Goal: Information Seeking & Learning: Understand process/instructions

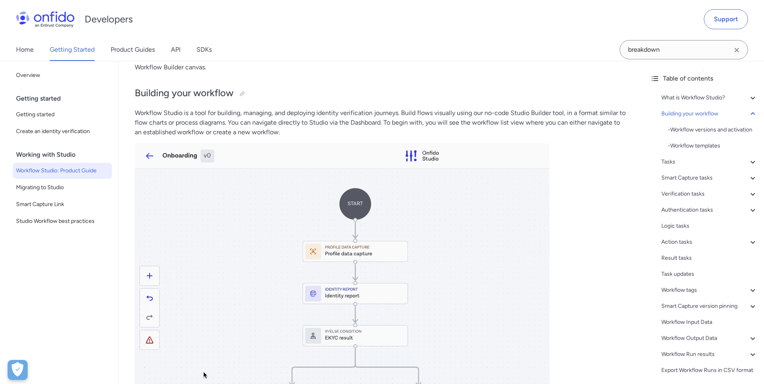
scroll to position [12, 0]
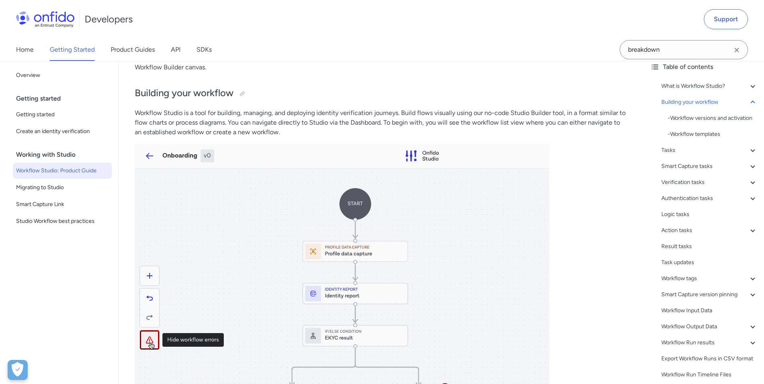
click at [697, 165] on div "What is Workflow Studio? - The Workflow Builder - Workflows - Workflow Runs - V…" at bounding box center [704, 232] width 108 height 308
click at [698, 155] on div "Tasks" at bounding box center [710, 151] width 96 height 10
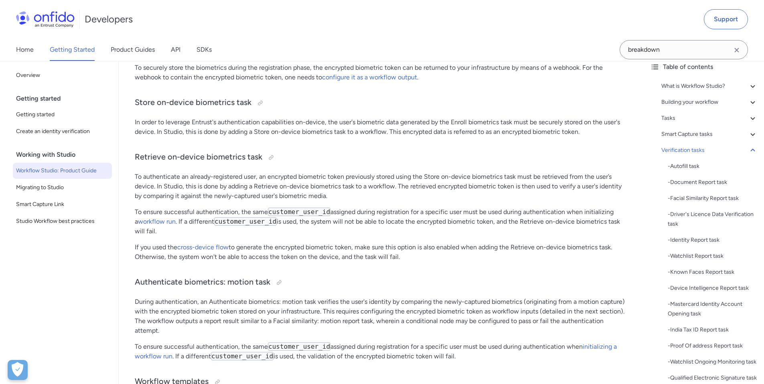
scroll to position [8684, 0]
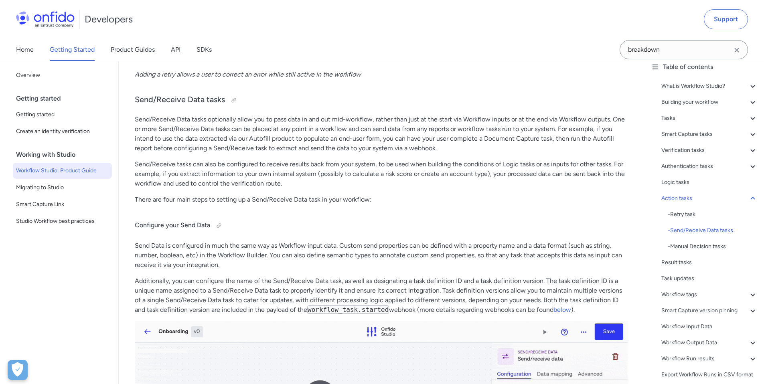
drag, startPoint x: 89, startPoint y: 140, endPoint x: 85, endPoint y: 140, distance: 4.9
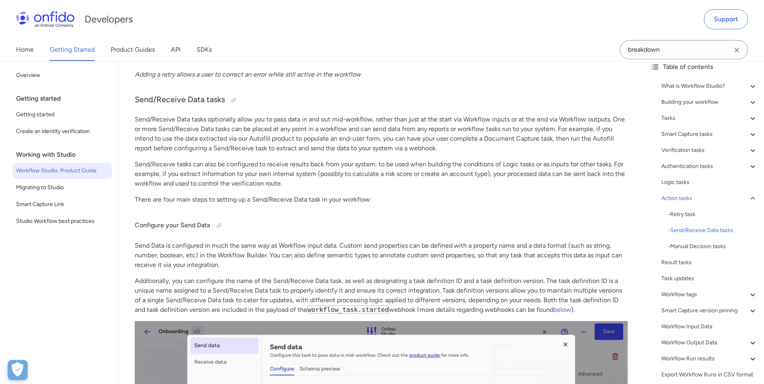
scroll to position [996, 0]
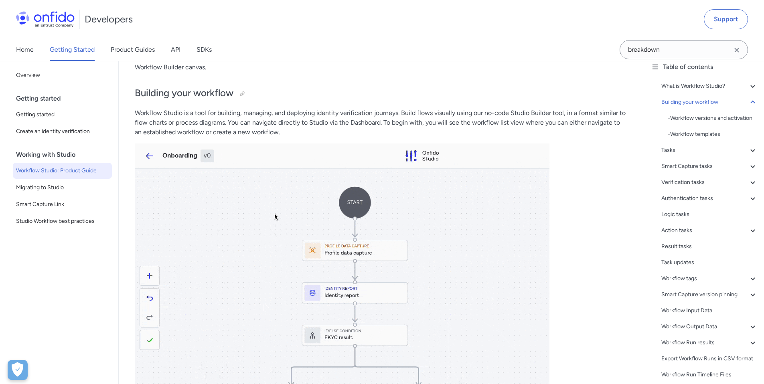
drag, startPoint x: 102, startPoint y: 41, endPoint x: 98, endPoint y: 28, distance: 12.8
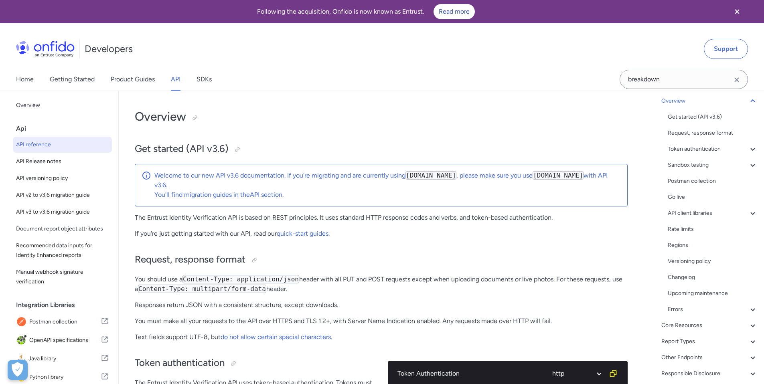
scroll to position [59, 0]
click at [645, 76] on input "breakdown" at bounding box center [684, 79] width 128 height 19
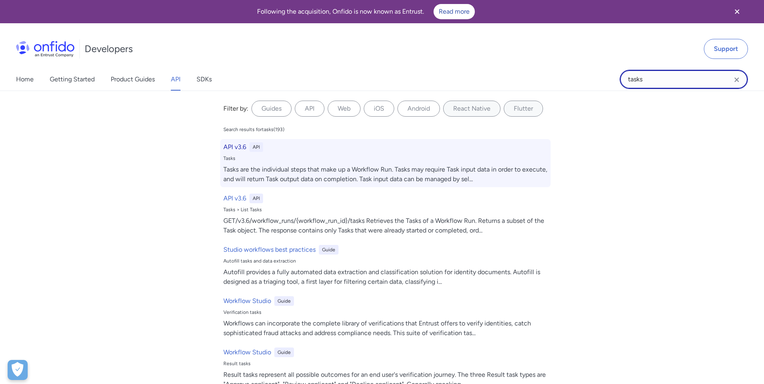
type input "tasks"
click at [237, 144] on h6 "API v3.6" at bounding box center [235, 147] width 23 height 10
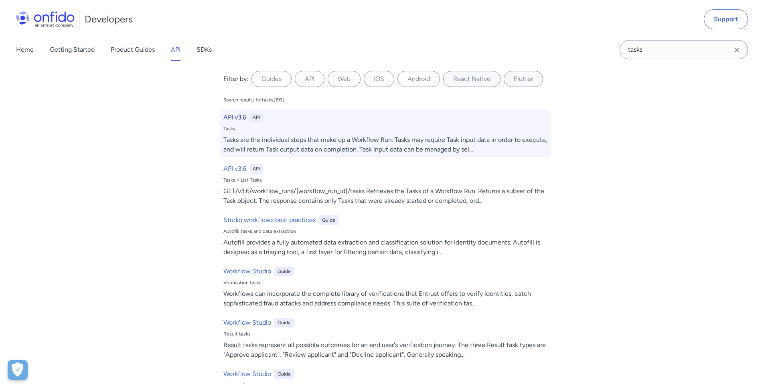
click at [224, 113] on h6 "API v3.6" at bounding box center [235, 118] width 23 height 10
click at [228, 117] on h6 "API v3.6" at bounding box center [235, 118] width 23 height 10
click at [240, 116] on h6 "API v3.6" at bounding box center [235, 118] width 23 height 10
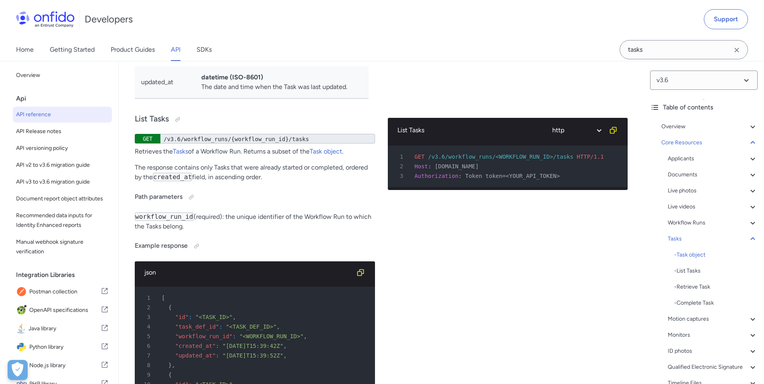
scroll to position [20791, 0]
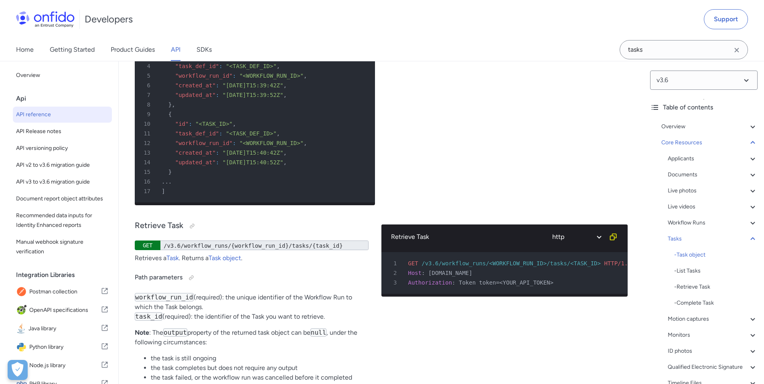
scroll to position [1, 0]
click at [714, 299] on div "- Complete Task" at bounding box center [716, 304] width 83 height 10
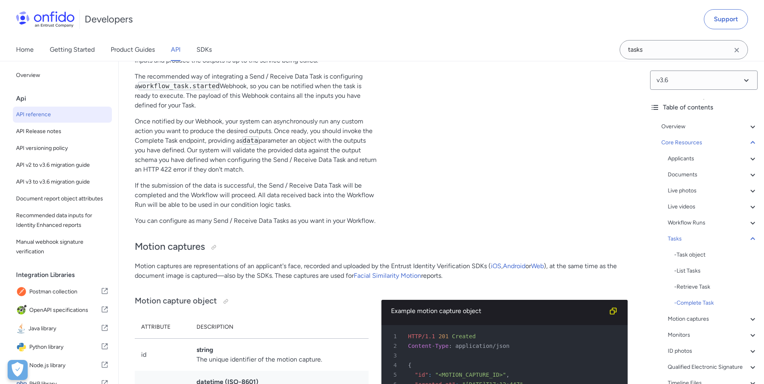
scroll to position [21672, 0]
click at [703, 254] on div "- Task object" at bounding box center [716, 255] width 83 height 10
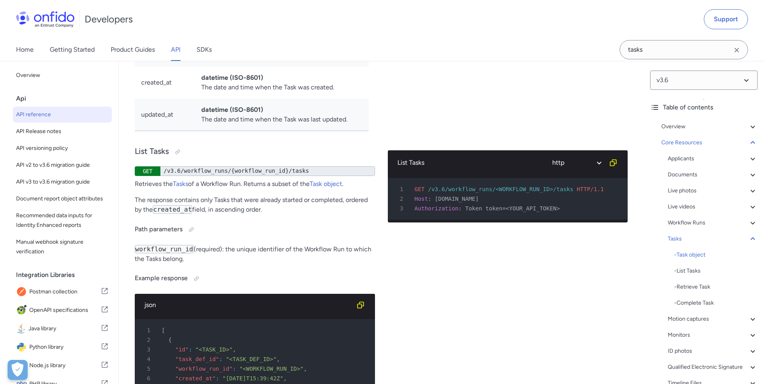
scroll to position [20626, 0]
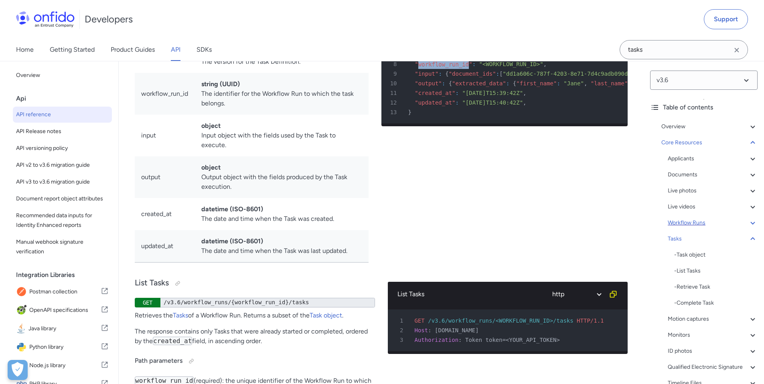
click at [695, 221] on div "Workflow Runs" at bounding box center [713, 223] width 90 height 10
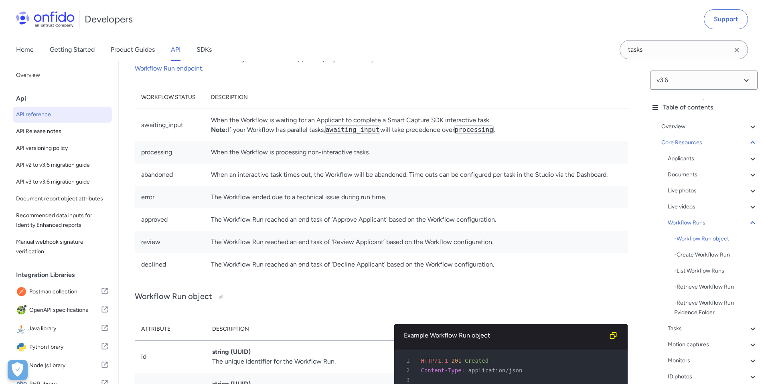
click at [702, 238] on div "- Workflow Run object" at bounding box center [716, 239] width 83 height 10
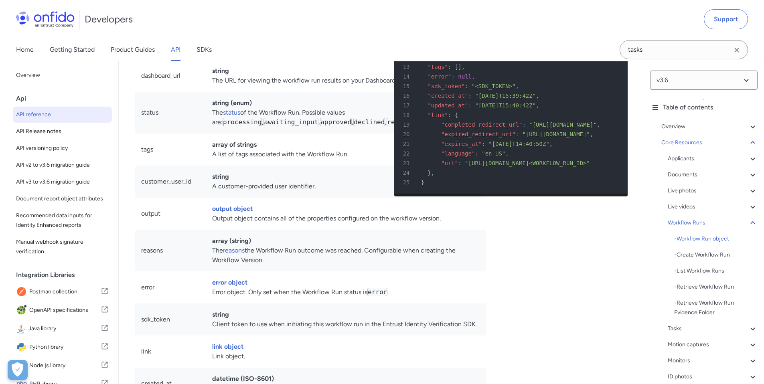
scroll to position [17734, 0]
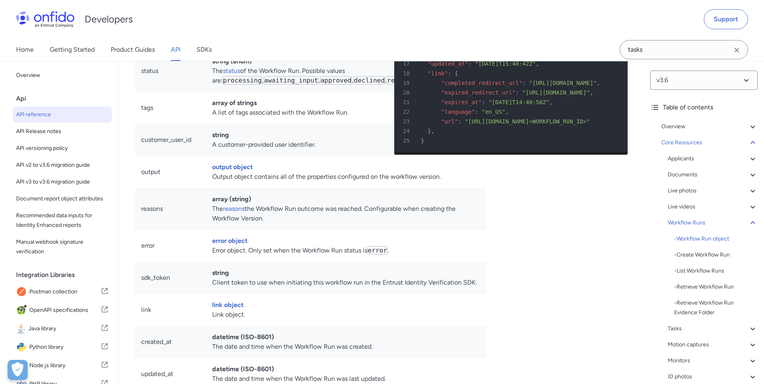
click at [749, 329] on icon at bounding box center [753, 329] width 10 height 10
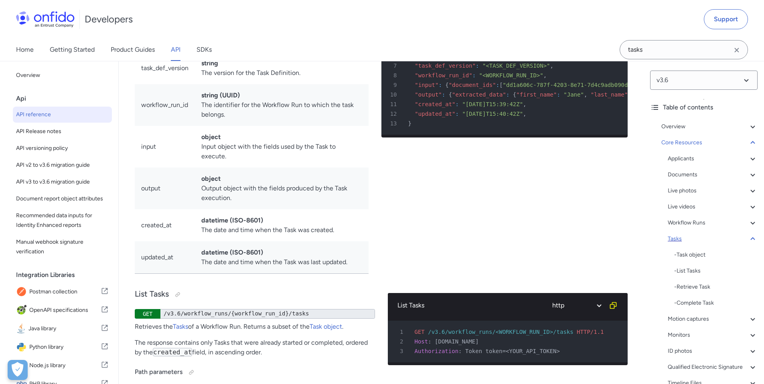
drag, startPoint x: 203, startPoint y: 112, endPoint x: 250, endPoint y: 117, distance: 46.5
drag, startPoint x: 300, startPoint y: 121, endPoint x: 346, endPoint y: 127, distance: 46.1
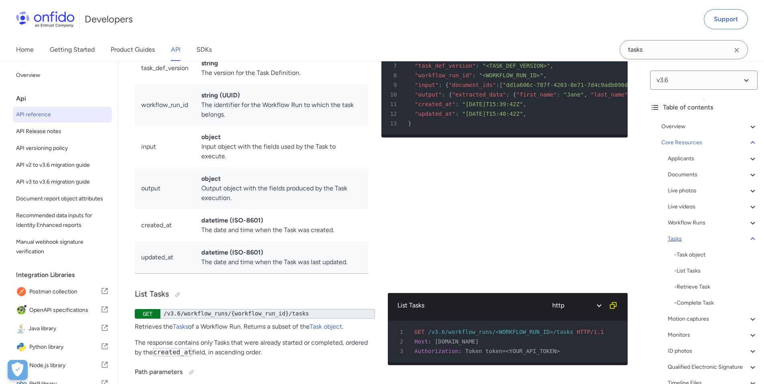
drag, startPoint x: 401, startPoint y: 114, endPoint x: 423, endPoint y: 116, distance: 21.7
drag, startPoint x: 406, startPoint y: 122, endPoint x: 429, endPoint y: 124, distance: 23.0
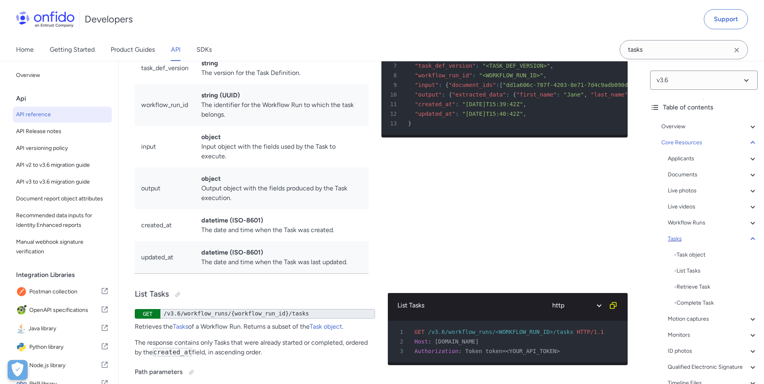
drag, startPoint x: 490, startPoint y: 128, endPoint x: 534, endPoint y: 132, distance: 44.4
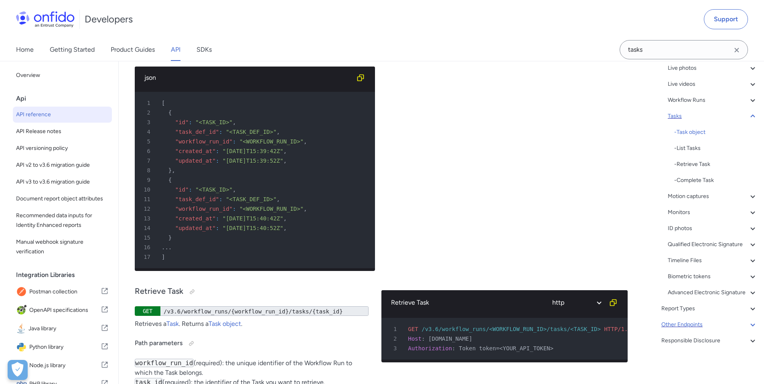
scroll to position [142, 0]
click at [740, 308] on div "Report Types" at bounding box center [710, 309] width 96 height 10
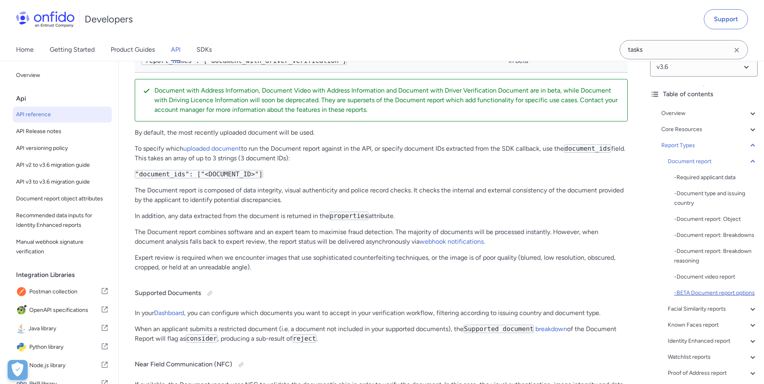
scroll to position [13, 0]
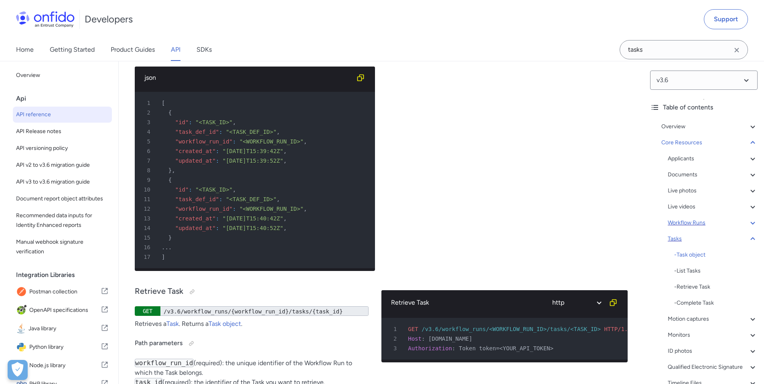
click at [748, 225] on icon at bounding box center [753, 223] width 10 height 10
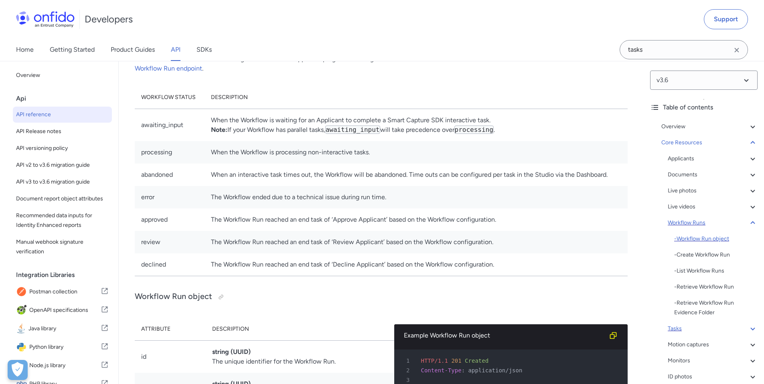
click at [711, 239] on div "- Workflow Run object" at bounding box center [716, 239] width 83 height 10
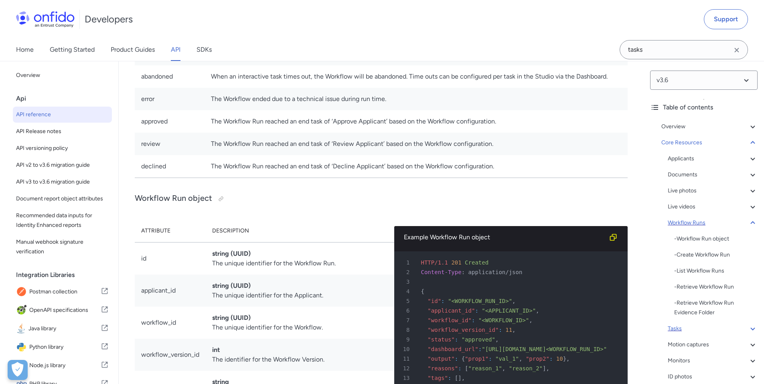
scroll to position [17380, 0]
drag, startPoint x: 266, startPoint y: 111, endPoint x: 330, endPoint y: 112, distance: 64.2
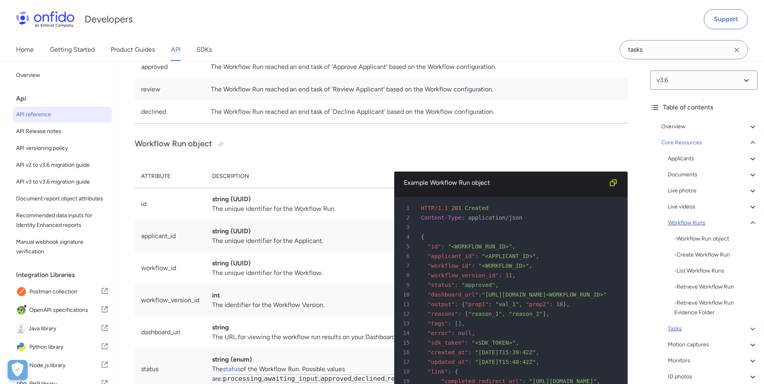
scroll to position [17436, 0]
drag, startPoint x: 218, startPoint y: 253, endPoint x: 258, endPoint y: 260, distance: 40.8
click at [248, 123] on tbody "awaiting_input When the Workflow is waiting for an Applicant to complete a Smar…" at bounding box center [381, 39] width 493 height 167
click at [273, 78] on td "The Workflow Run reached an end task of ‘Approve Applicant’ based on the Workfl…" at bounding box center [416, 66] width 423 height 22
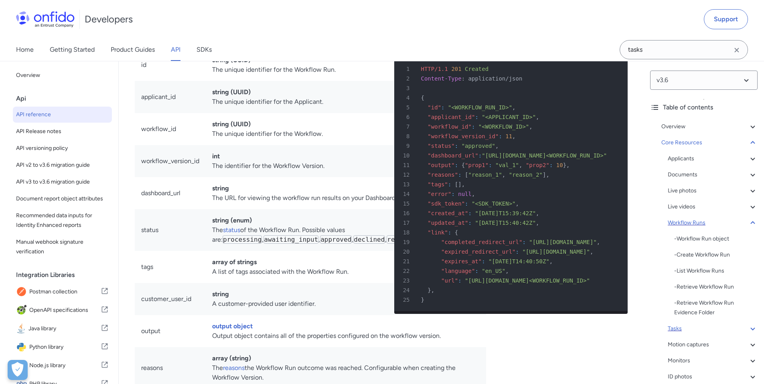
scroll to position [17584, 0]
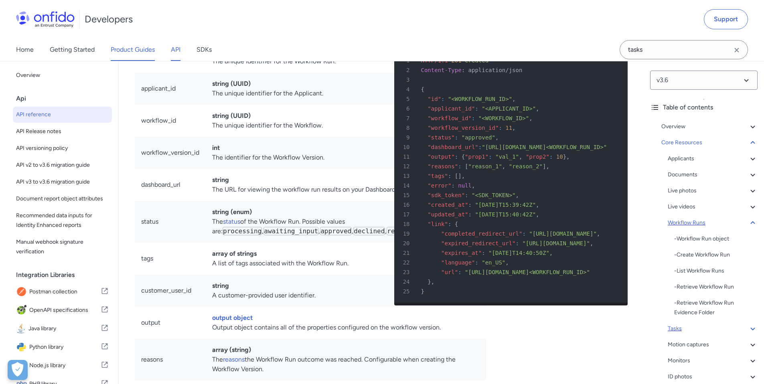
click at [139, 55] on link "Product Guides" at bounding box center [133, 50] width 44 height 22
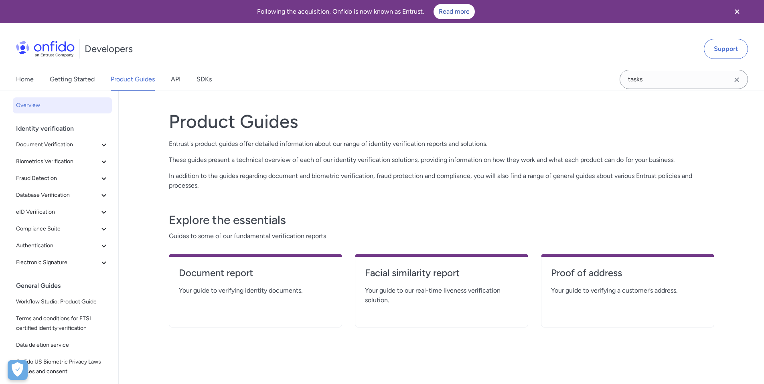
drag, startPoint x: 459, startPoint y: 213, endPoint x: 455, endPoint y: 209, distance: 6.0
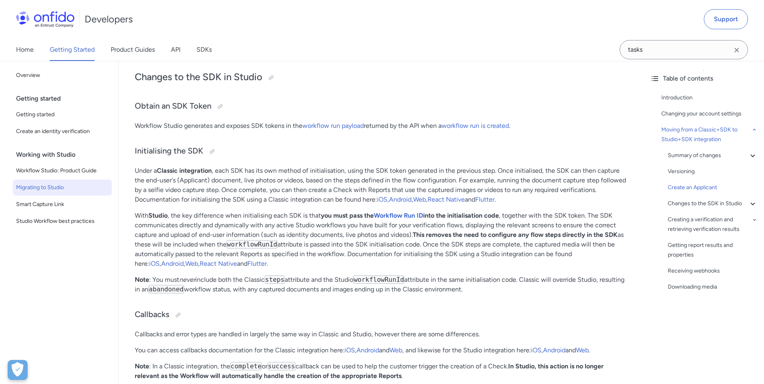
scroll to position [2262, 0]
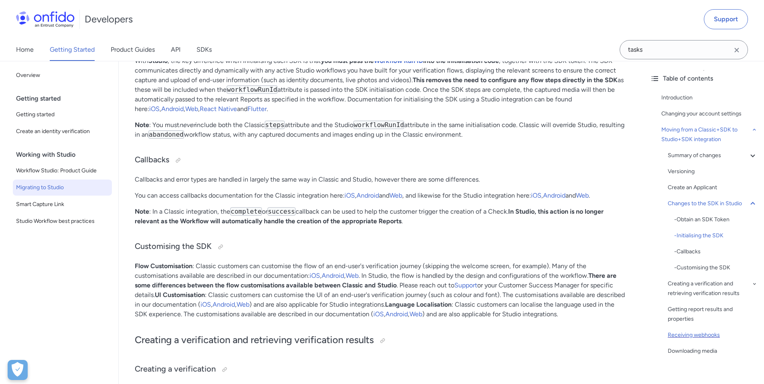
click at [697, 340] on div "Receiving webhooks" at bounding box center [713, 336] width 90 height 10
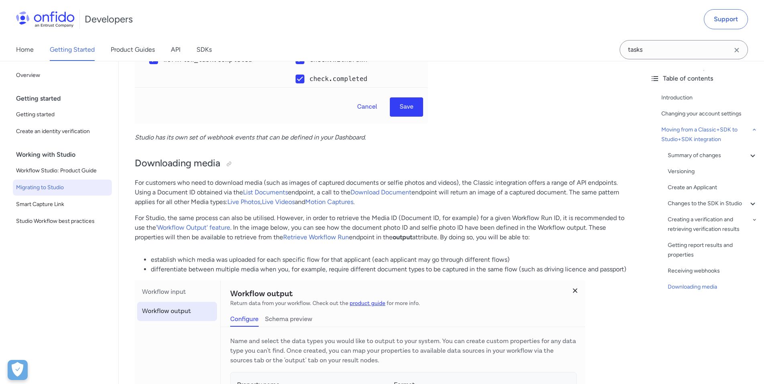
scroll to position [3452, 0]
click at [700, 234] on div "Creating a verification and retrieving verification results" at bounding box center [713, 224] width 90 height 19
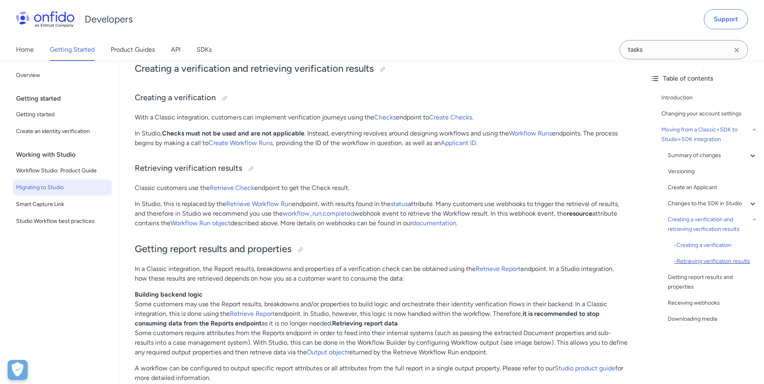
click at [705, 266] on div "- Retrieving verification results" at bounding box center [716, 262] width 83 height 10
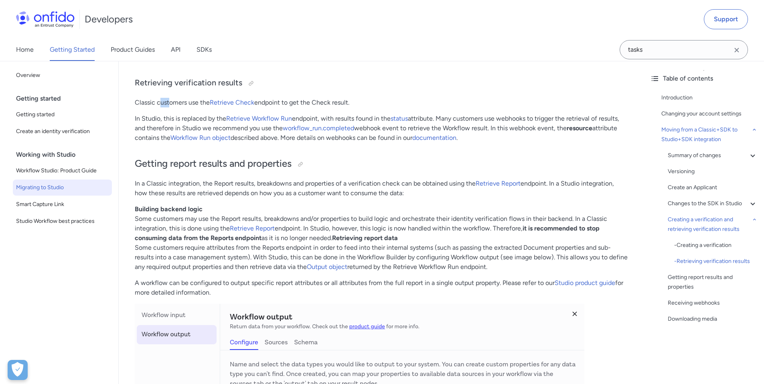
drag, startPoint x: 159, startPoint y: 114, endPoint x: 171, endPoint y: 113, distance: 11.2
click at [171, 108] on p "Classic customers use the Retrieve Check endpoint to get the Check result." at bounding box center [381, 103] width 493 height 10
drag, startPoint x: 171, startPoint y: 113, endPoint x: 177, endPoint y: 113, distance: 6.4
click at [171, 108] on p "Classic customers use the Retrieve Check endpoint to get the Check result." at bounding box center [381, 103] width 493 height 10
drag, startPoint x: 177, startPoint y: 113, endPoint x: 194, endPoint y: 112, distance: 17.3
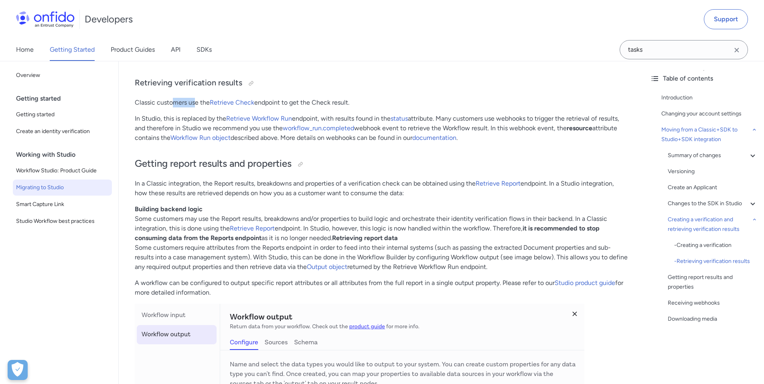
click at [194, 108] on p "Classic customers use the Retrieve Check endpoint to get the Check result." at bounding box center [381, 103] width 493 height 10
drag, startPoint x: 171, startPoint y: 129, endPoint x: 176, endPoint y: 129, distance: 4.4
click at [174, 129] on p "In Studio, this is replaced by the Retrieve Workflow Run endpoint, with results…" at bounding box center [381, 128] width 493 height 29
drag, startPoint x: 176, startPoint y: 129, endPoint x: 214, endPoint y: 128, distance: 38.5
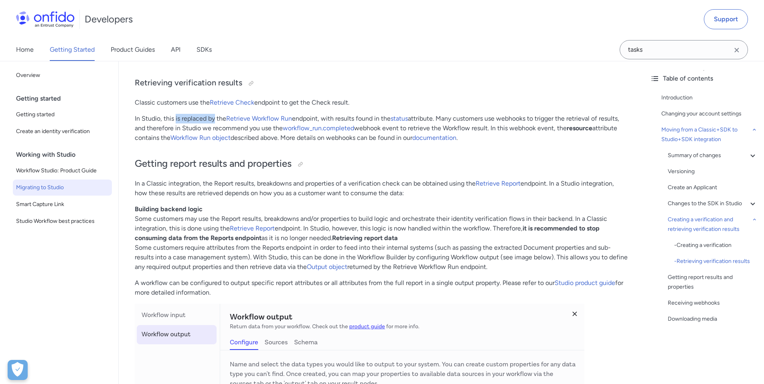
click at [214, 128] on p "In Studio, this is replaced by the Retrieve Workflow Run endpoint, with results…" at bounding box center [381, 128] width 493 height 29
click at [215, 128] on p "In Studio, this is replaced by the Retrieve Workflow Run endpoint, with results…" at bounding box center [381, 128] width 493 height 29
drag, startPoint x: 533, startPoint y: 139, endPoint x: 566, endPoint y: 140, distance: 32.5
click at [564, 140] on p "In Studio, this is replaced by the Retrieve Workflow Run endpoint, with results…" at bounding box center [381, 128] width 493 height 29
click at [567, 140] on p "In Studio, this is replaced by the Retrieve Workflow Run endpoint, with results…" at bounding box center [381, 128] width 493 height 29
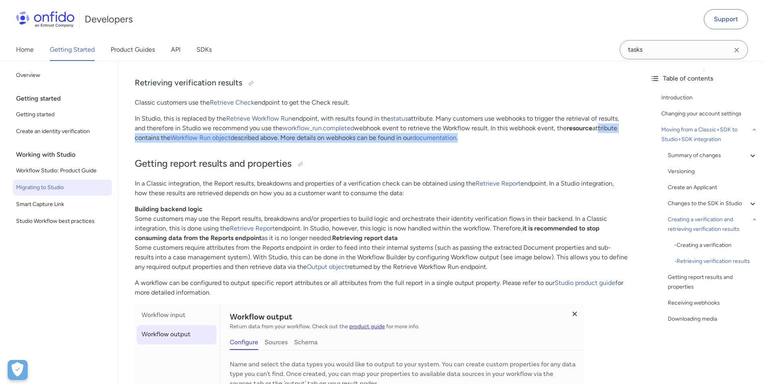
click at [610, 143] on p "In Studio, this is replaced by the Retrieve Workflow Run endpoint, with results…" at bounding box center [381, 128] width 493 height 29
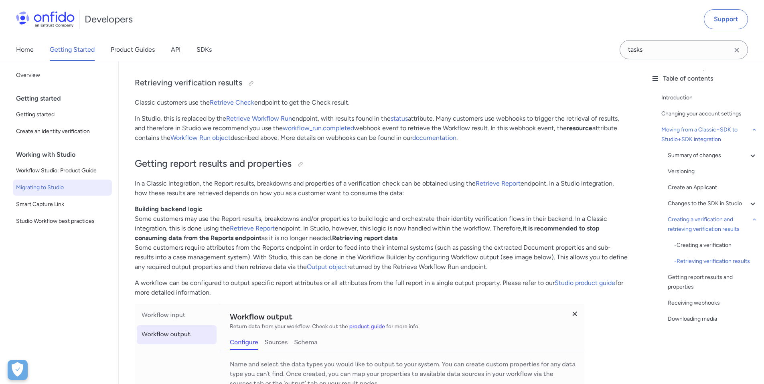
click at [609, 143] on p "In Studio, this is replaced by the Retrieve Workflow Run endpoint, with results…" at bounding box center [381, 128] width 493 height 29
click at [435, 142] on link "documentation" at bounding box center [435, 138] width 44 height 8
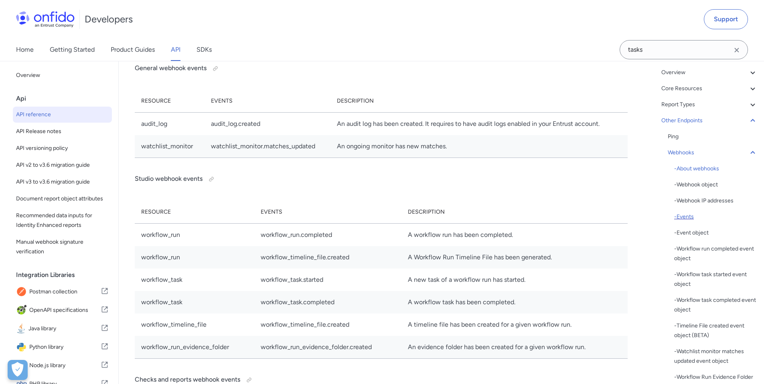
scroll to position [62, 0]
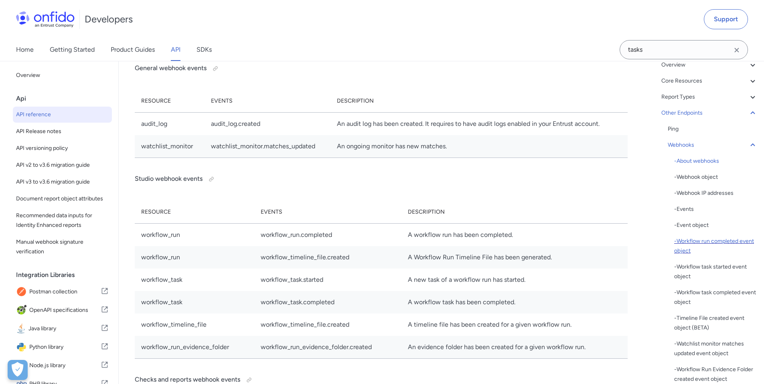
click at [689, 253] on div "- Workflow run completed event object" at bounding box center [716, 246] width 83 height 19
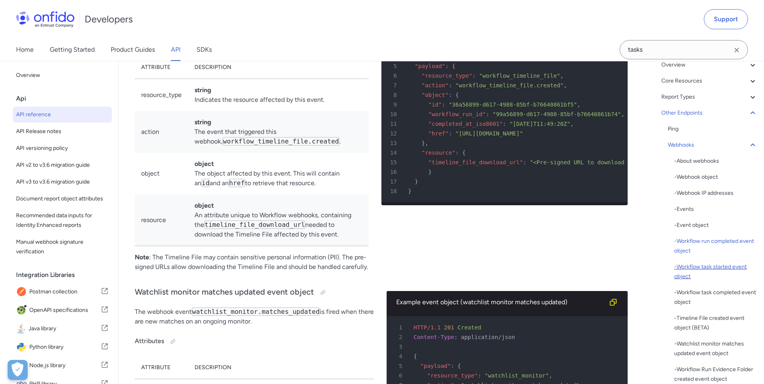
click at [703, 266] on div "- Workflow task started event object" at bounding box center [716, 271] width 83 height 19
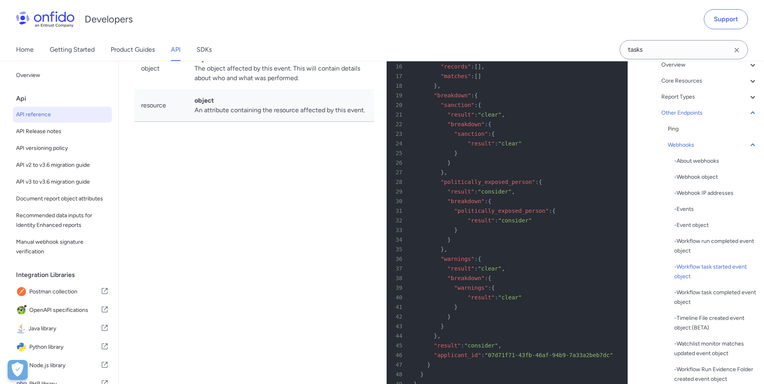
scroll to position [63257, 0]
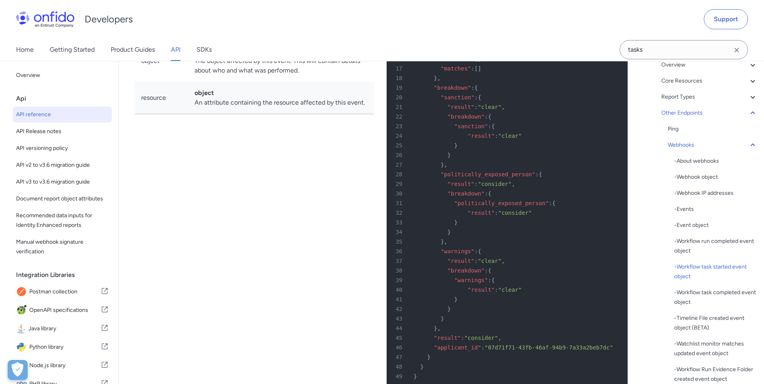
scroll to position [63268, 0]
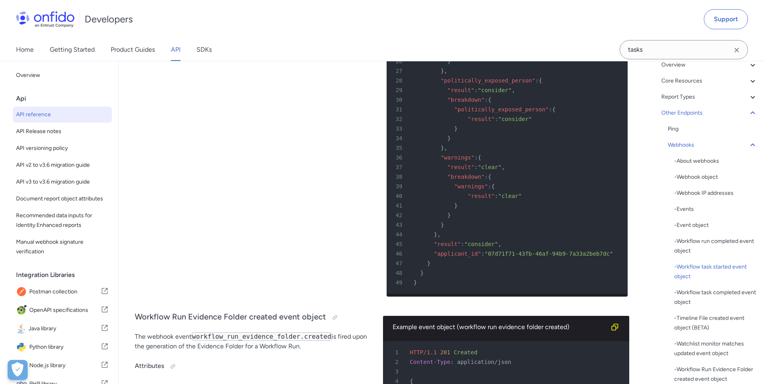
scroll to position [63359, 0]
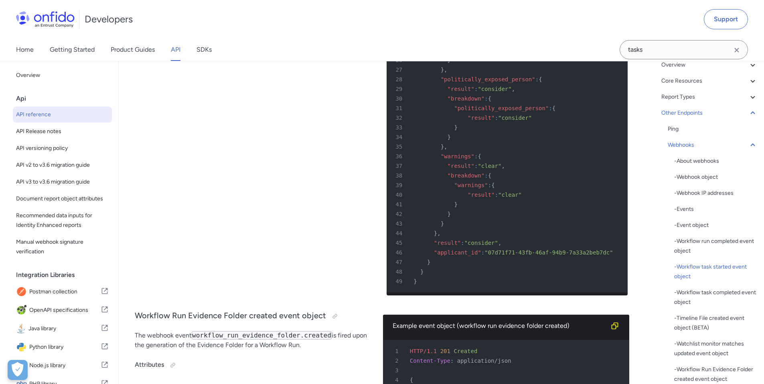
drag, startPoint x: 202, startPoint y: 170, endPoint x: 315, endPoint y: 180, distance: 113.2
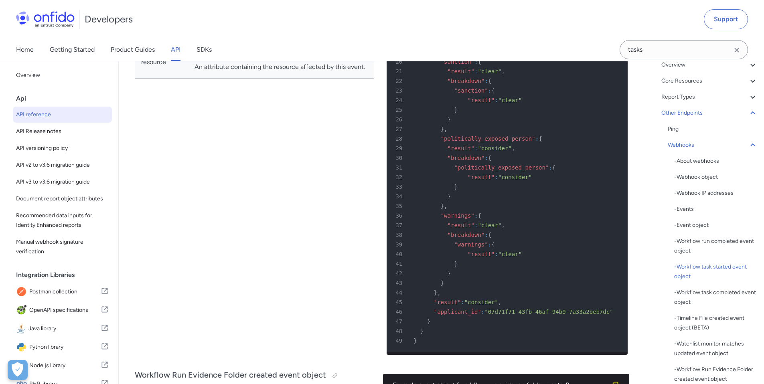
drag, startPoint x: 143, startPoint y: 225, endPoint x: 237, endPoint y: 231, distance: 94.1
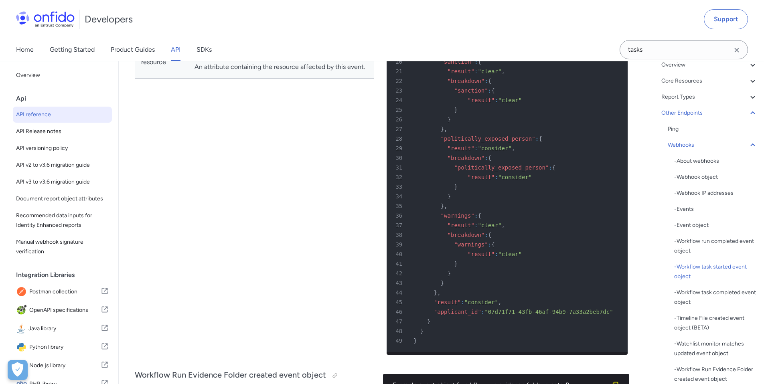
drag, startPoint x: 235, startPoint y: 229, endPoint x: 296, endPoint y: 230, distance: 61.0
drag, startPoint x: 332, startPoint y: 231, endPoint x: 337, endPoint y: 231, distance: 5.6
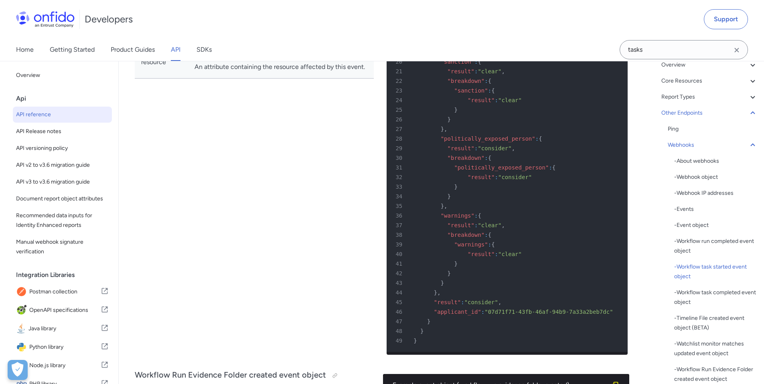
drag, startPoint x: 327, startPoint y: 240, endPoint x: 260, endPoint y: 232, distance: 67.1
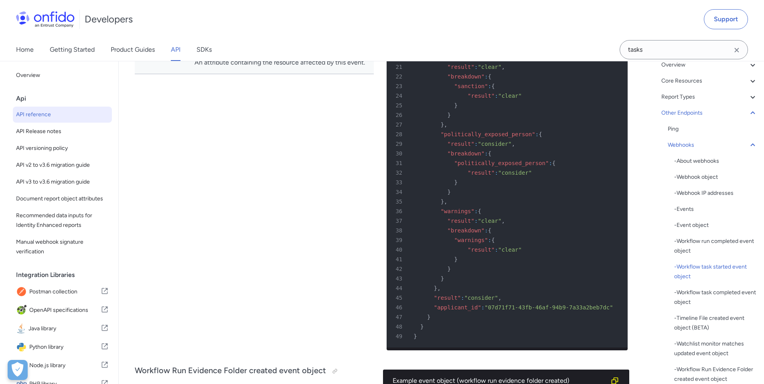
scroll to position [63307, 0]
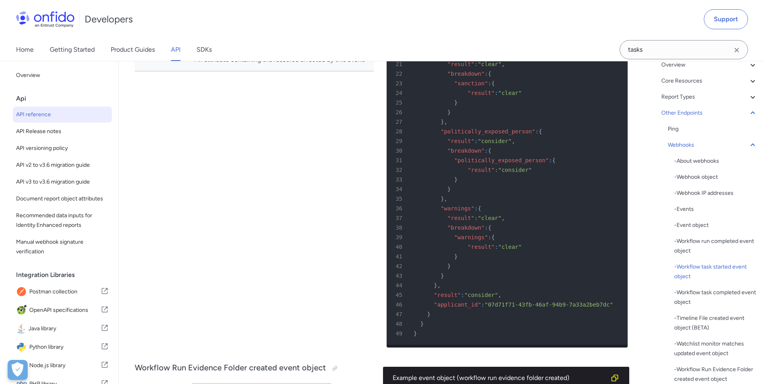
click at [706, 302] on div "- Workflow task completed event object" at bounding box center [716, 297] width 83 height 19
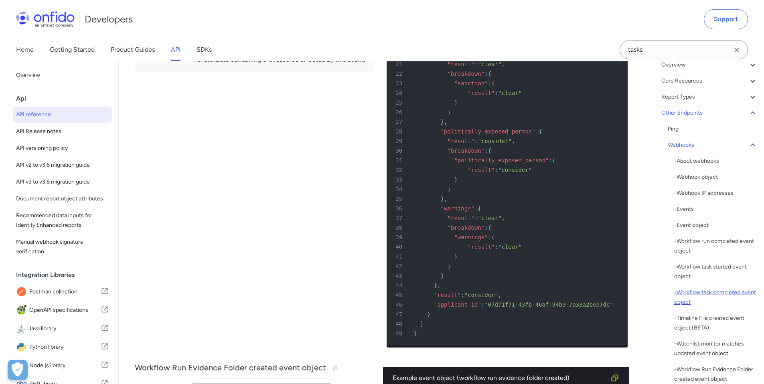
scroll to position [63589, 0]
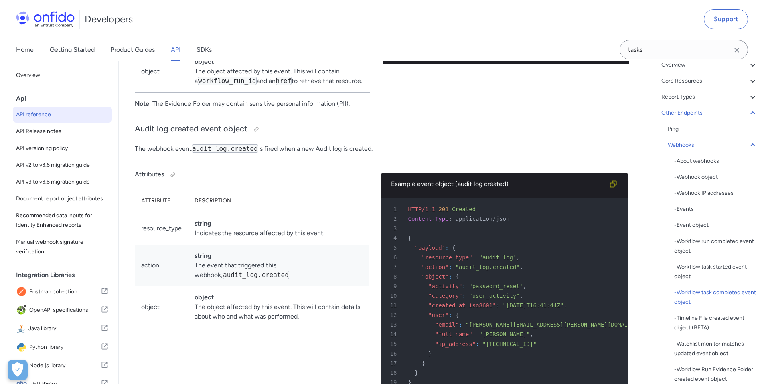
scroll to position [63835, 0]
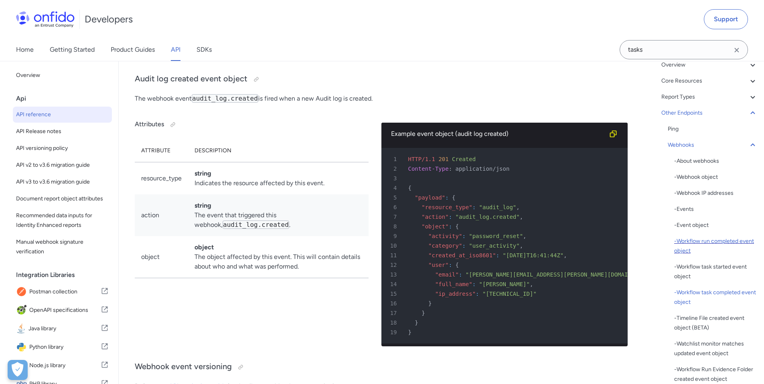
click at [709, 244] on div "- Workflow run completed event object" at bounding box center [716, 246] width 83 height 19
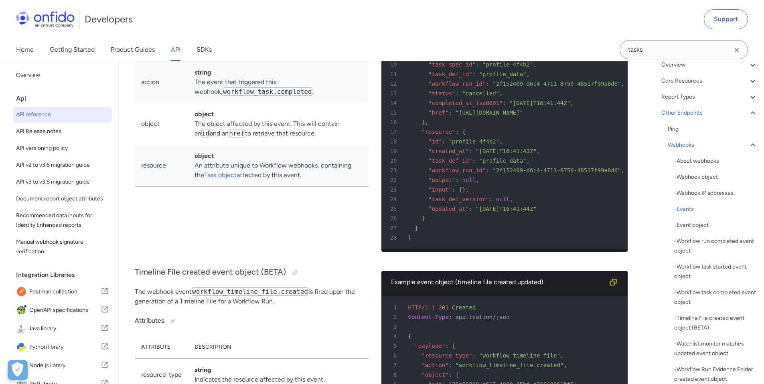
scroll to position [62594, 0]
